Goal: Information Seeking & Learning: Learn about a topic

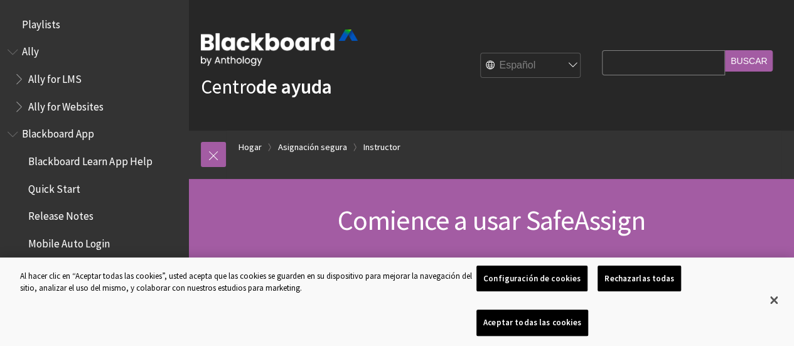
scroll to position [1618, 0]
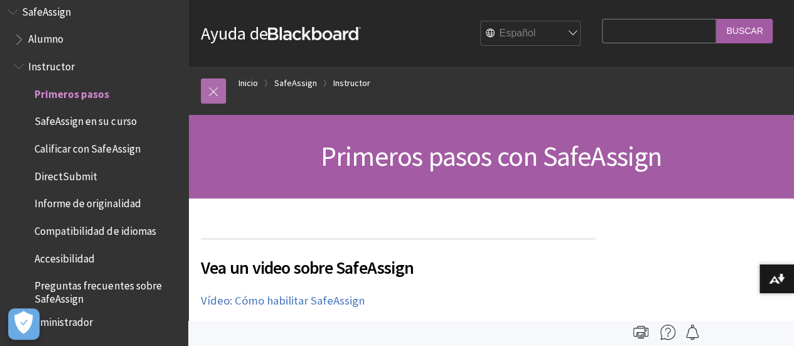
click at [209, 88] on link at bounding box center [213, 90] width 25 height 25
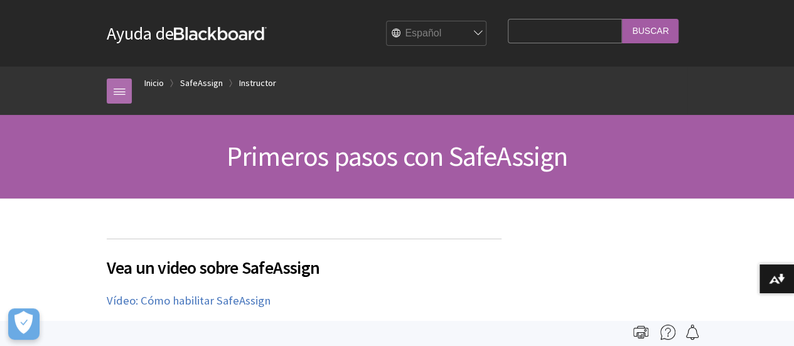
click at [118, 78] on link at bounding box center [119, 90] width 25 height 25
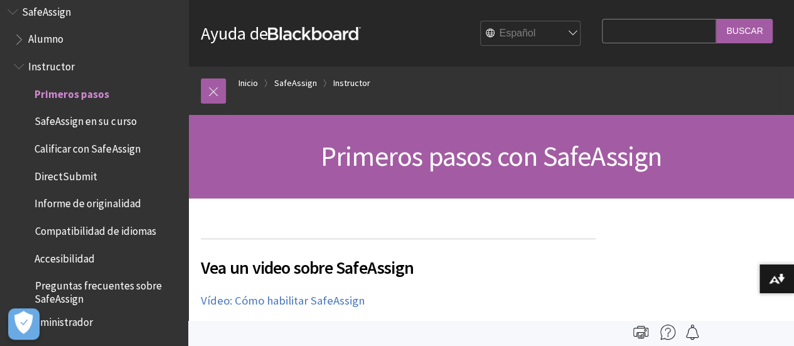
click at [51, 47] on span "Alumno" at bounding box center [97, 39] width 167 height 21
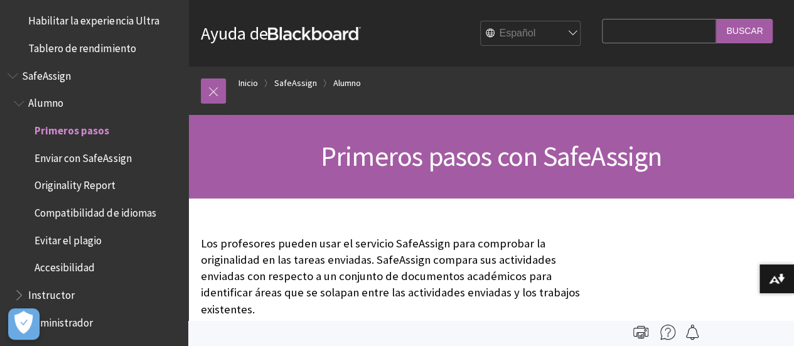
click at [75, 239] on span "Evitar el plagio" at bounding box center [68, 237] width 67 height 17
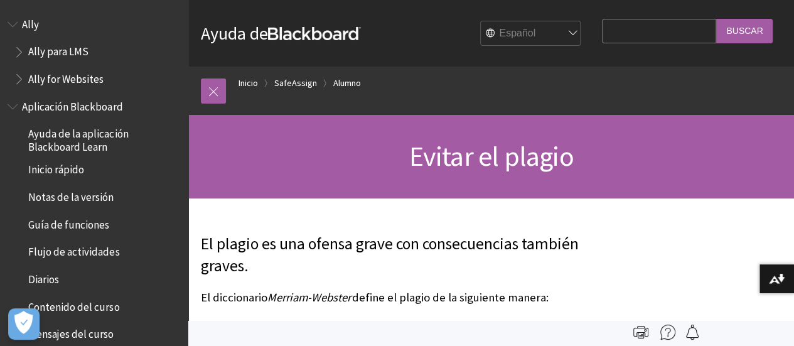
scroll to position [1161, 0]
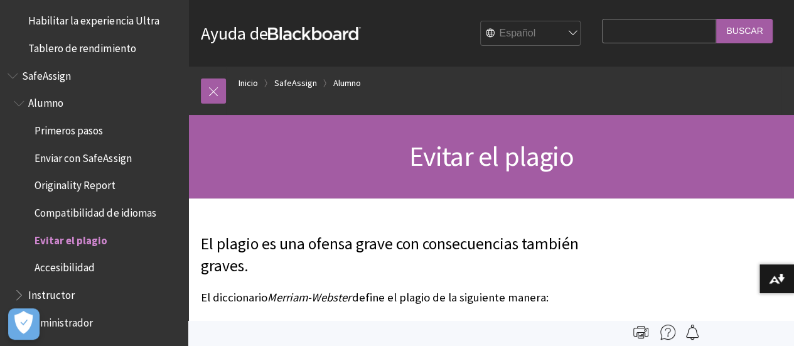
click at [123, 19] on span "Habilitar la experiencia Ultra" at bounding box center [93, 18] width 130 height 17
